Goal: Go to known website

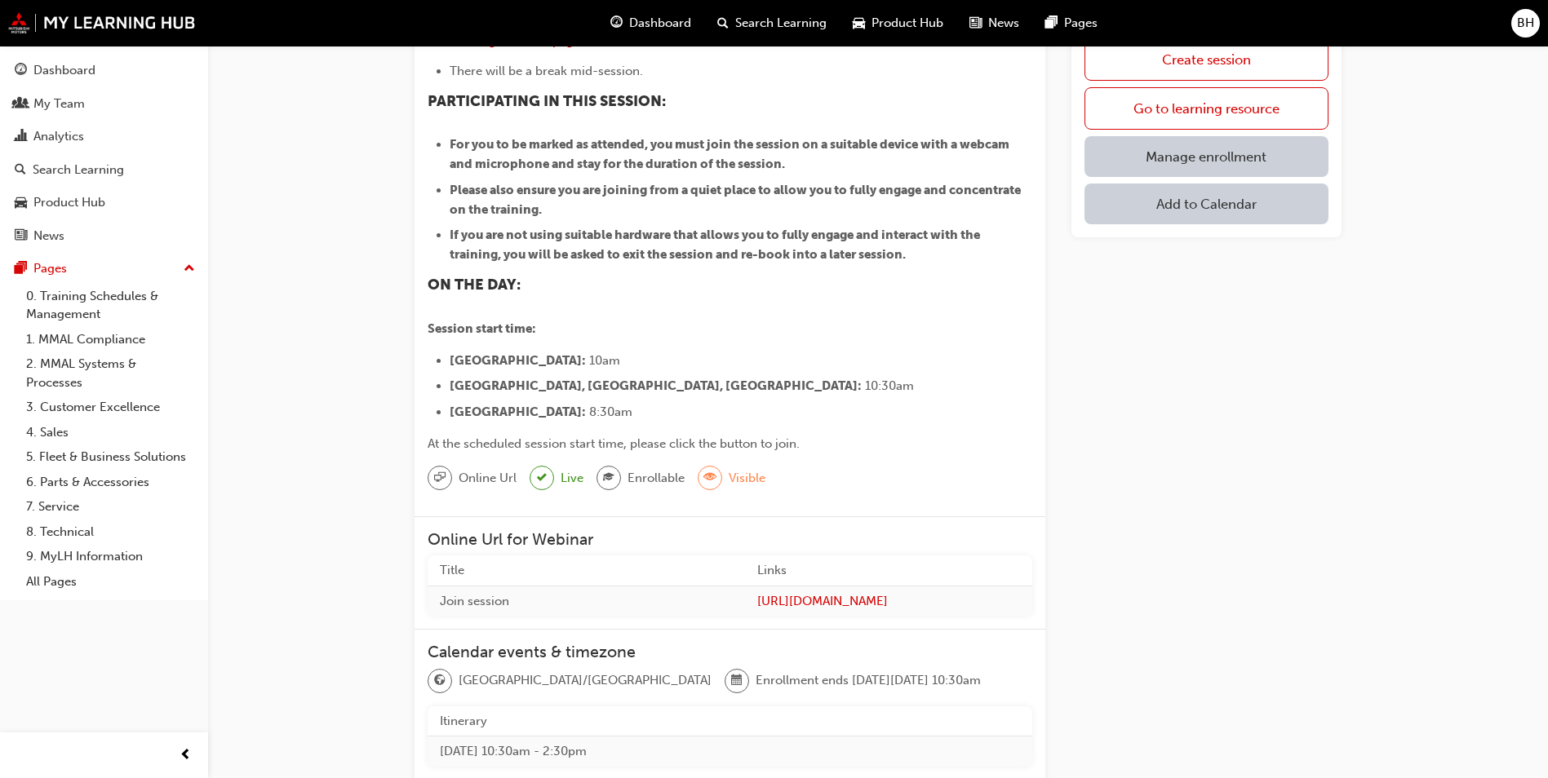
scroll to position [490, 0]
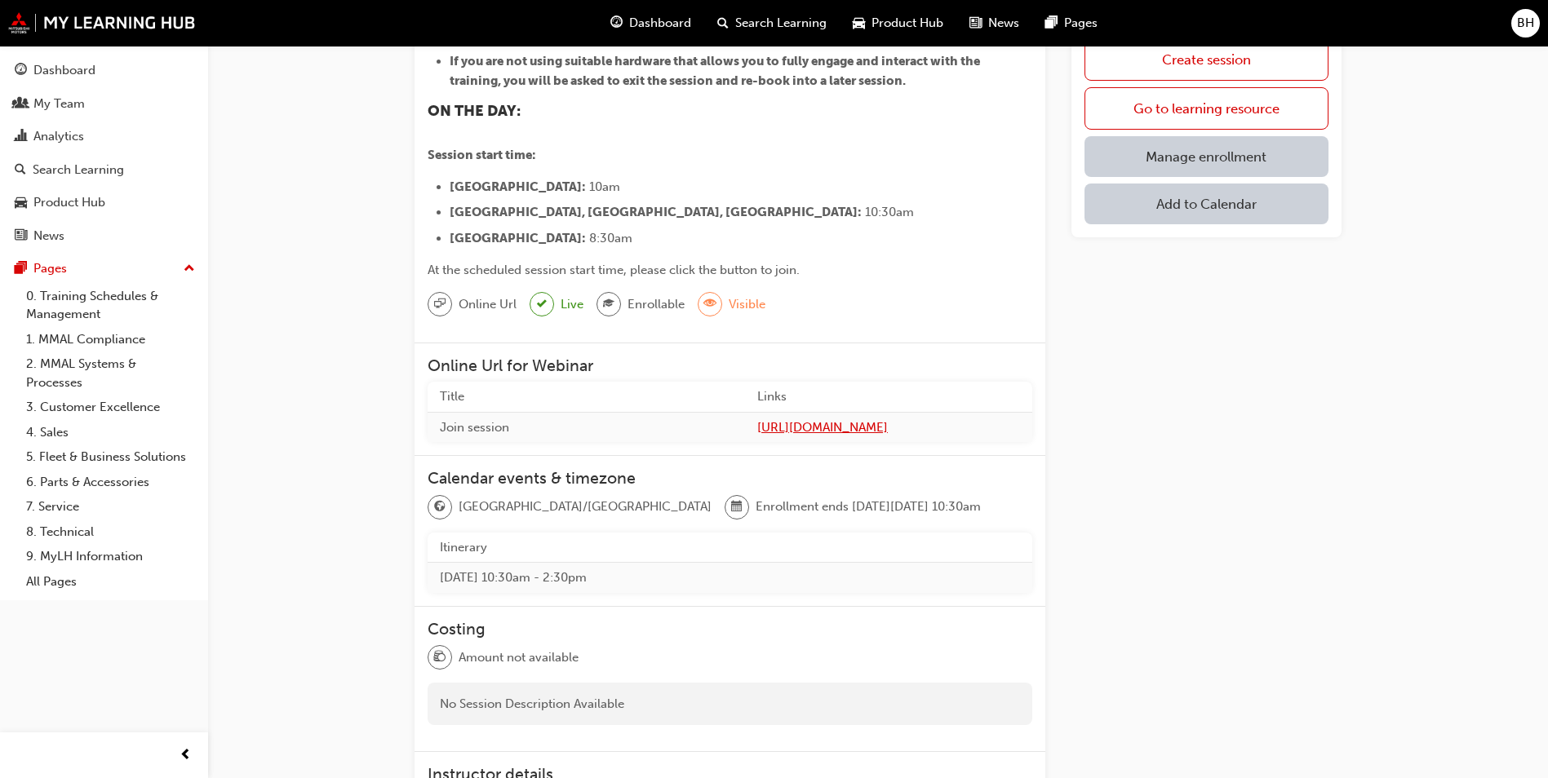
click at [757, 419] on span "[URL][DOMAIN_NAME]" at bounding box center [888, 428] width 263 height 19
